Goal: Task Accomplishment & Management: Complete application form

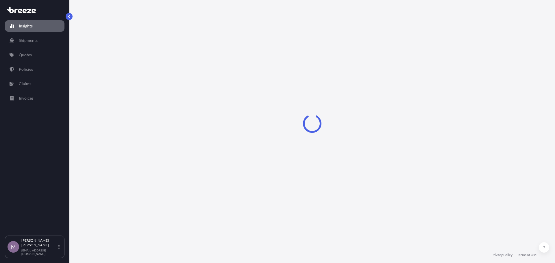
select select "2025"
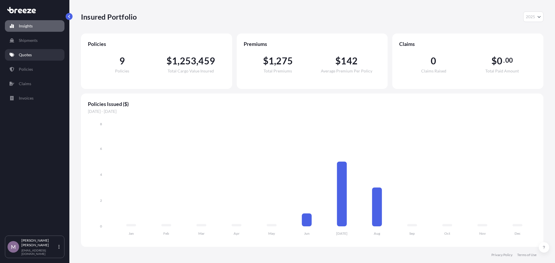
click at [28, 55] on p "Quotes" at bounding box center [25, 55] width 13 height 6
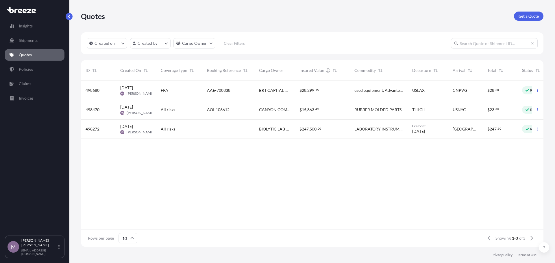
click at [161, 88] on span "FPA" at bounding box center [165, 91] width 8 height 6
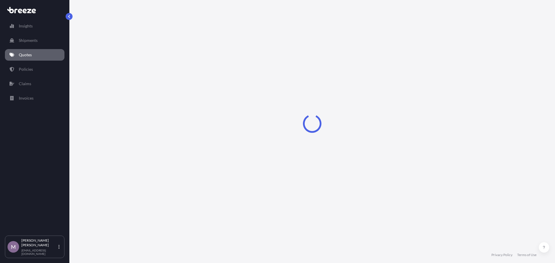
select select "Road"
select select "Air"
select select "Road"
select select "1"
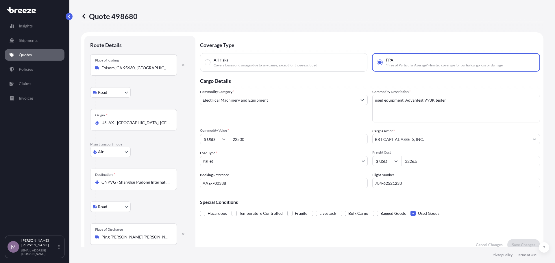
click at [243, 139] on input "22500" at bounding box center [298, 139] width 139 height 10
click at [248, 143] on input "22500" at bounding box center [298, 139] width 139 height 10
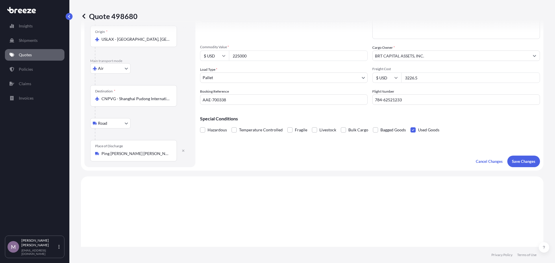
scroll to position [87, 0]
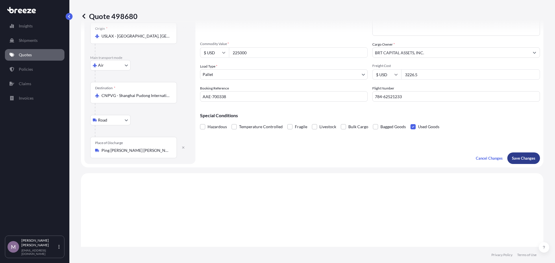
type input "225000"
click at [517, 157] on p "Save Changes" at bounding box center [523, 158] width 23 height 6
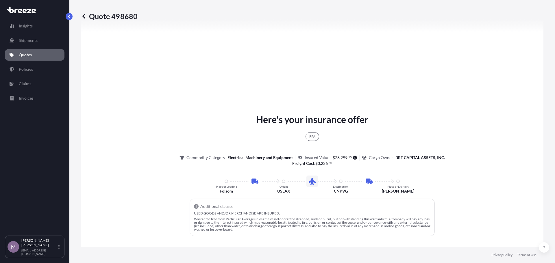
select select "Road"
select select "Air"
select select "Road"
select select "1"
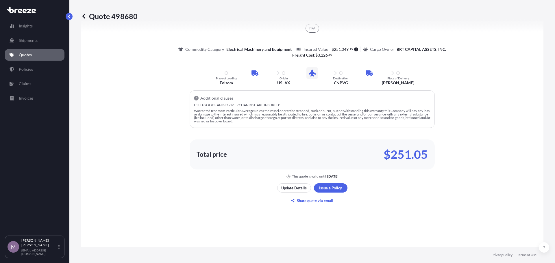
scroll to position [376, 0]
click at [29, 59] on link "Quotes" at bounding box center [35, 55] width 60 height 12
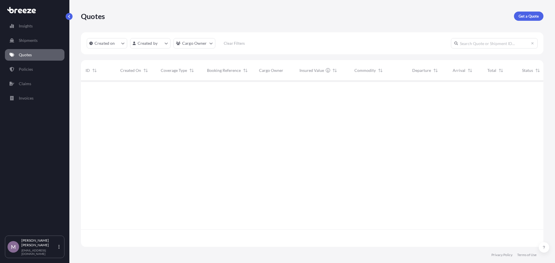
scroll to position [165, 458]
